Goal: Obtain resource: Download file/media

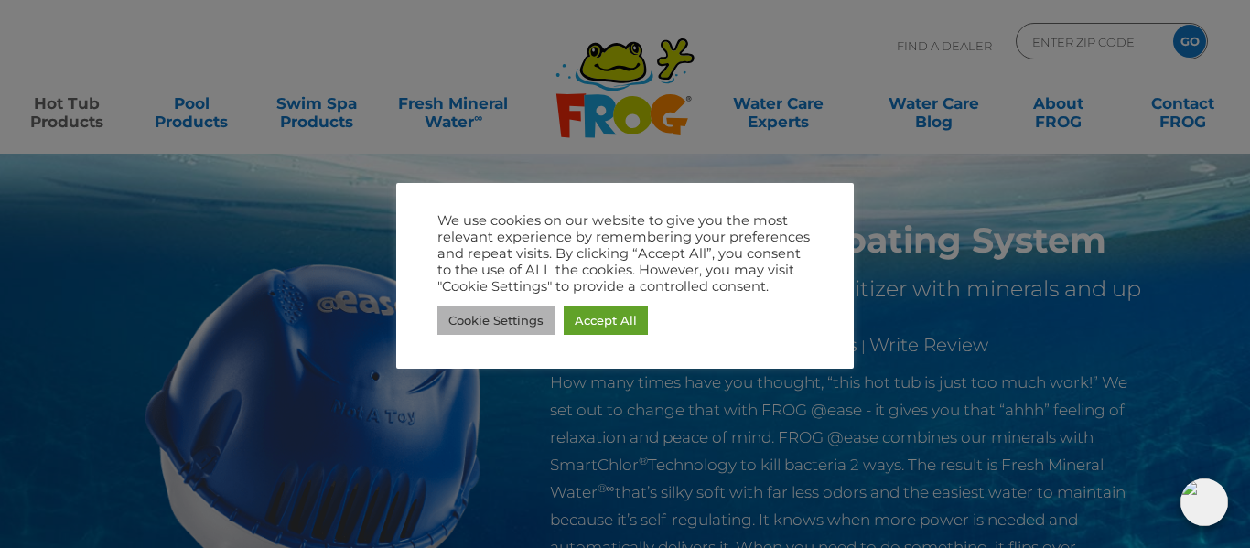
click at [520, 320] on link "Cookie Settings" at bounding box center [495, 321] width 117 height 28
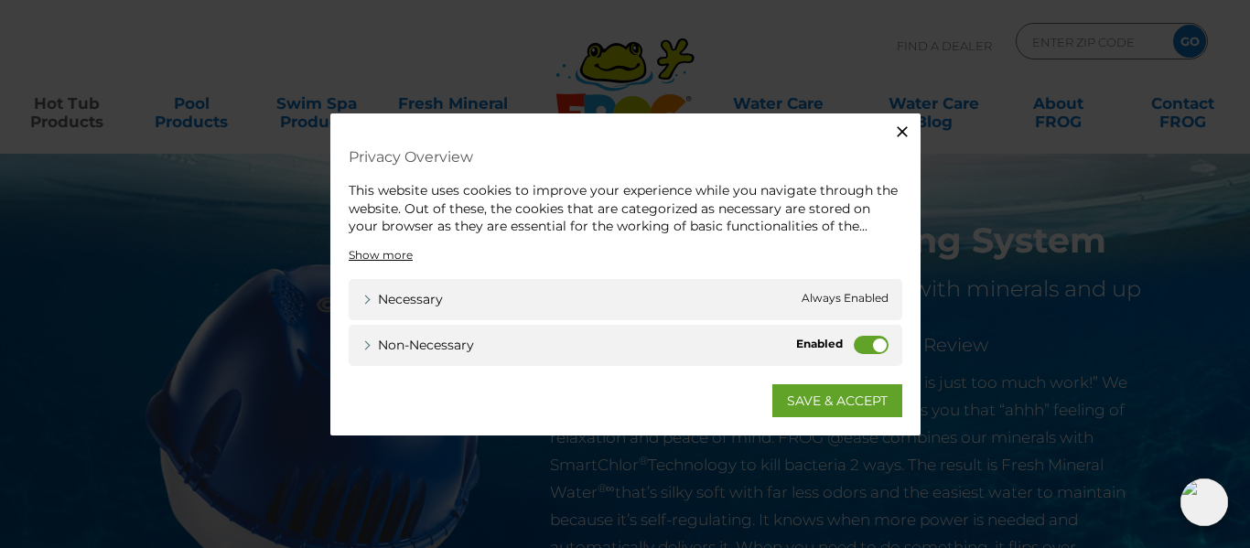
drag, startPoint x: 875, startPoint y: 346, endPoint x: 856, endPoint y: 351, distance: 19.1
click at [856, 351] on label "Non-necessary" at bounding box center [871, 344] width 35 height 18
click at [0, 0] on input "Non-necessary" at bounding box center [0, 0] width 0 height 0
click at [835, 391] on link "SAVE & ACCEPT" at bounding box center [837, 399] width 130 height 33
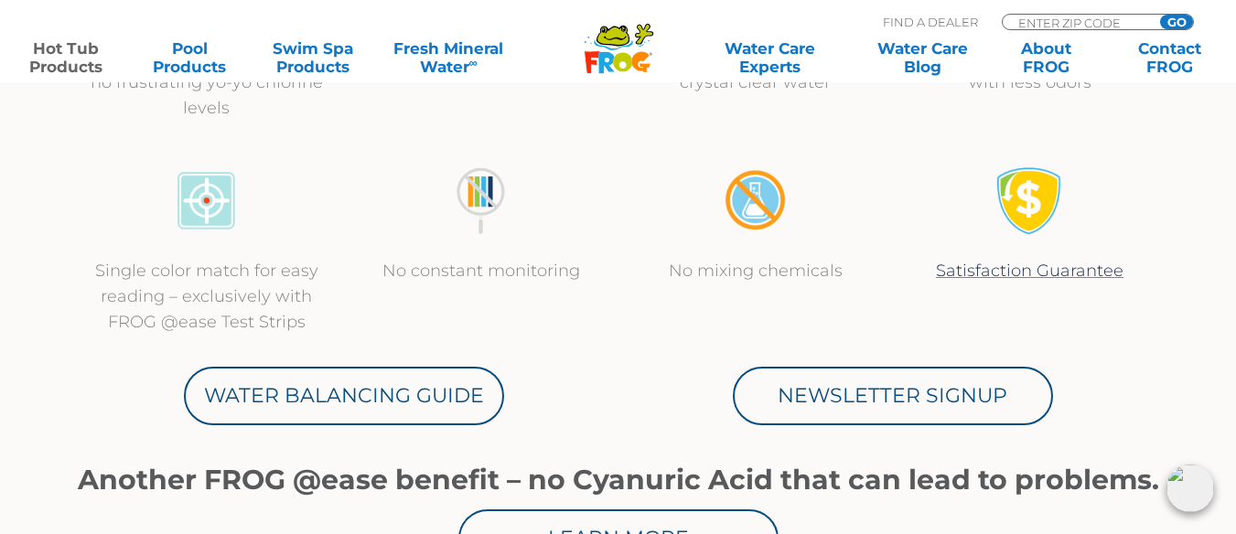
scroll to position [915, 0]
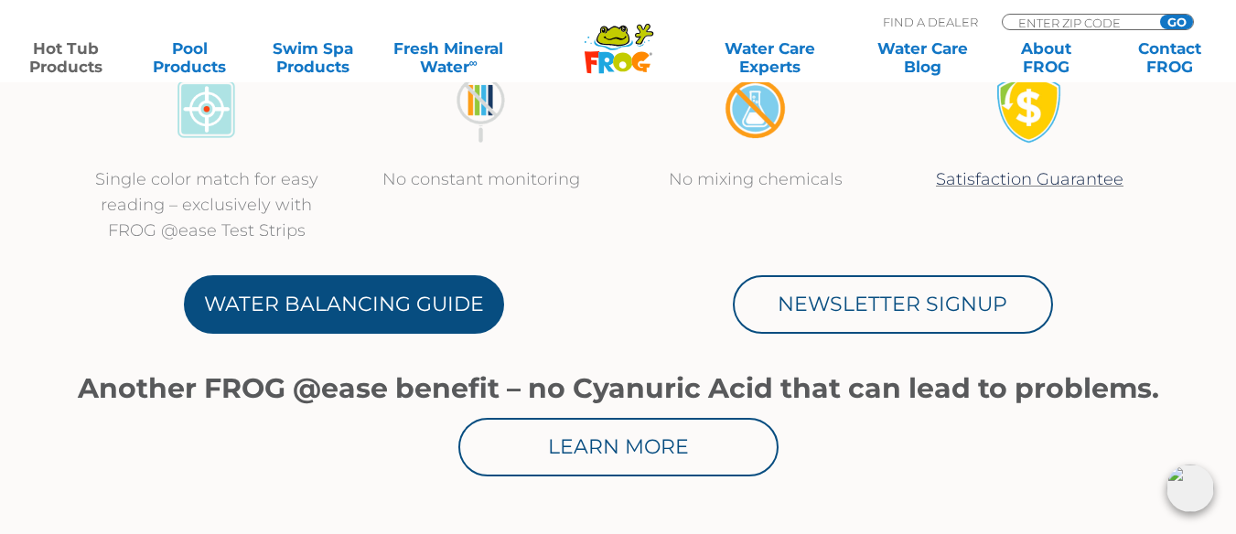
click at [364, 305] on link "Water Balancing Guide" at bounding box center [344, 304] width 320 height 59
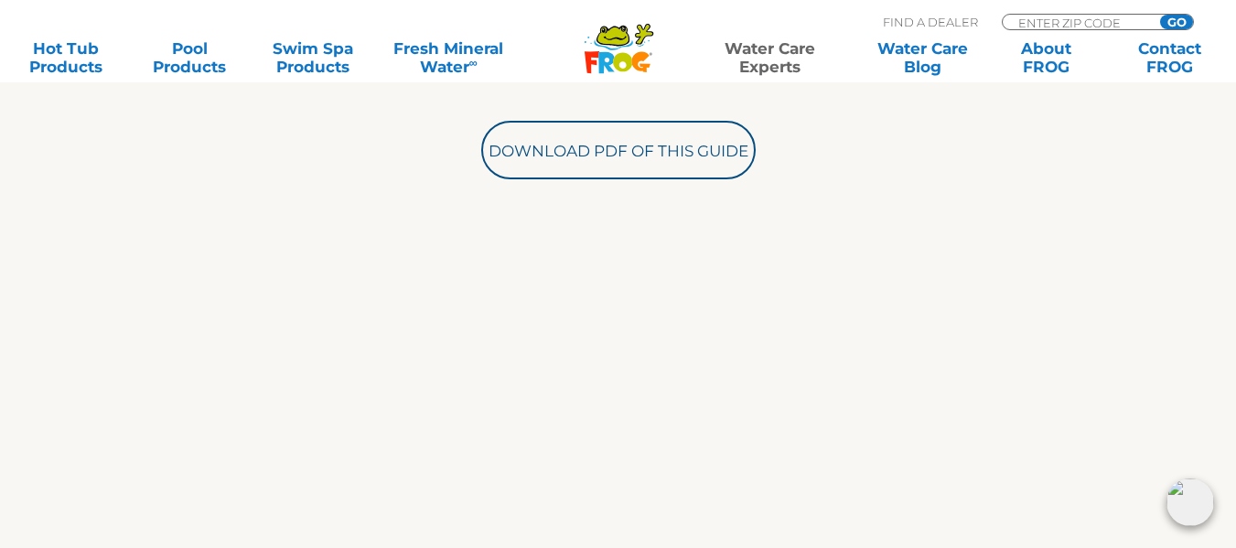
scroll to position [732, 0]
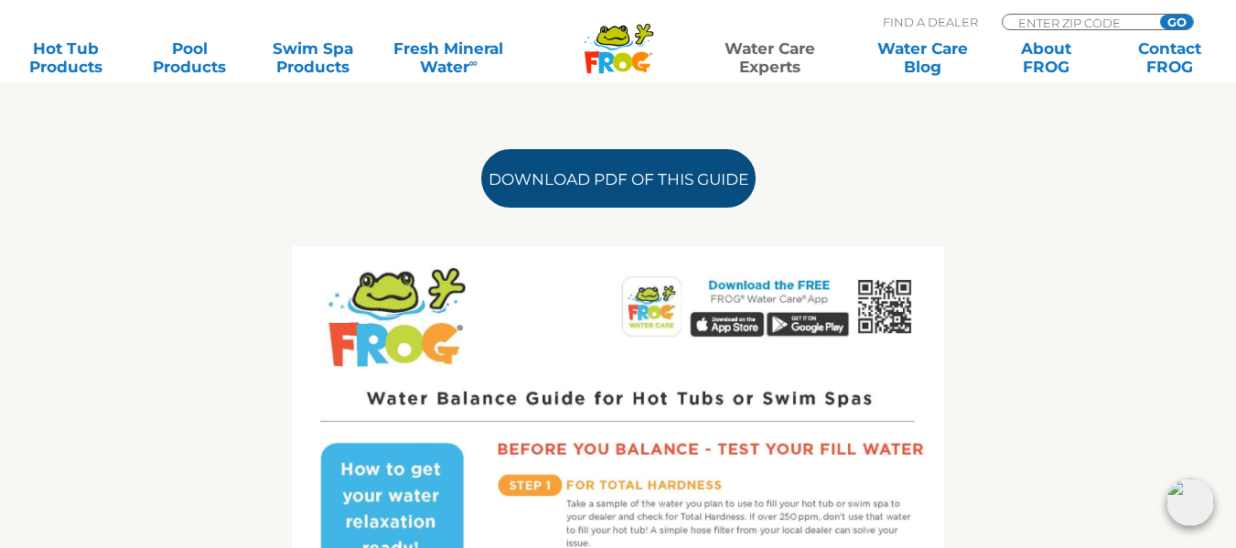
click at [568, 179] on link "Download PDF of this Guide" at bounding box center [618, 178] width 275 height 59
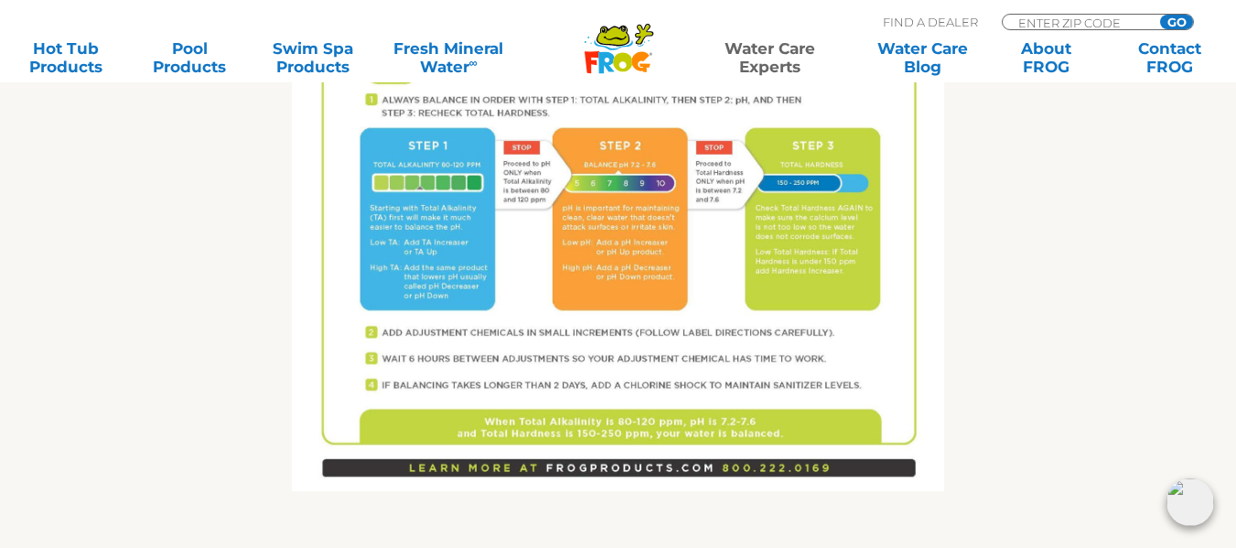
scroll to position [1373, 0]
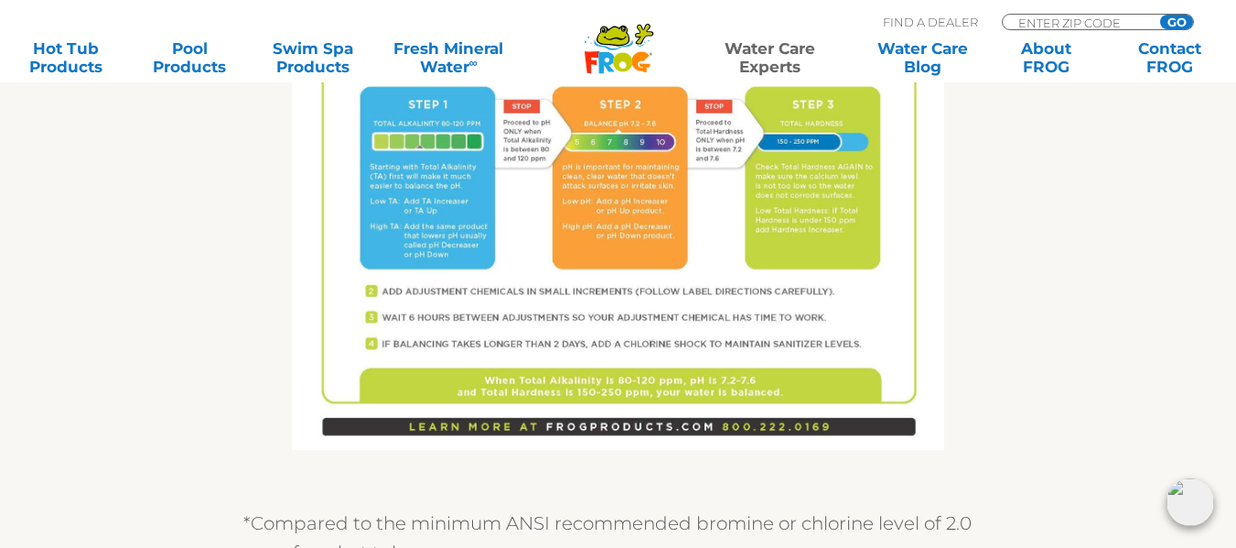
click at [503, 301] on img at bounding box center [618, 28] width 652 height 845
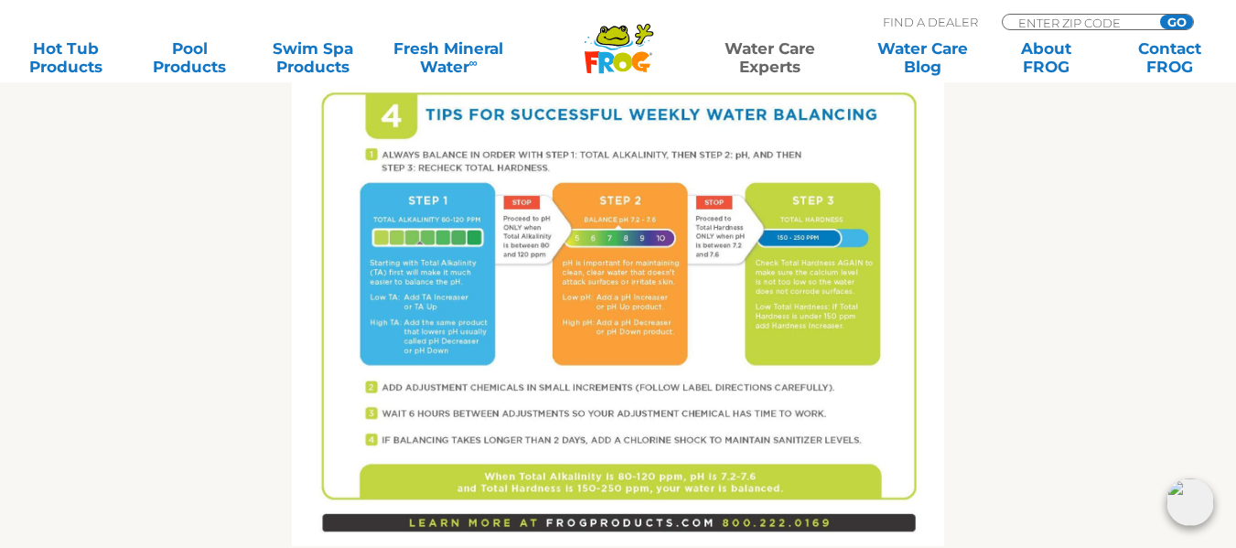
scroll to position [1190, 0]
